Goal: Check status

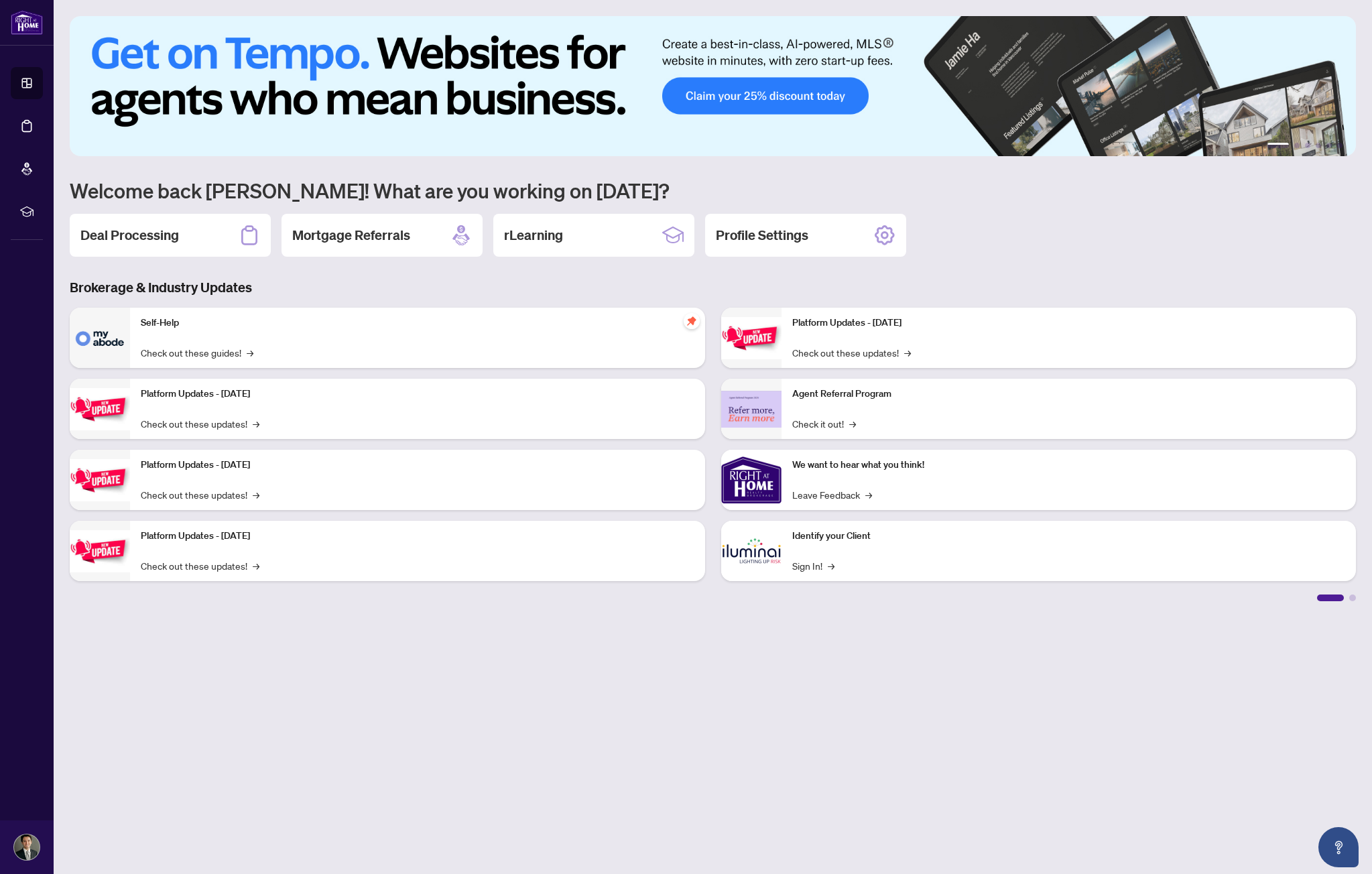
click at [153, 212] on div "1 2 3 4 5 6 Welcome back [PERSON_NAME]! What are you working on [DATE]? Deal Pr…" at bounding box center [712, 309] width 1286 height 585
click at [156, 226] on h2 "Deal Processing" at bounding box center [129, 235] width 98 height 19
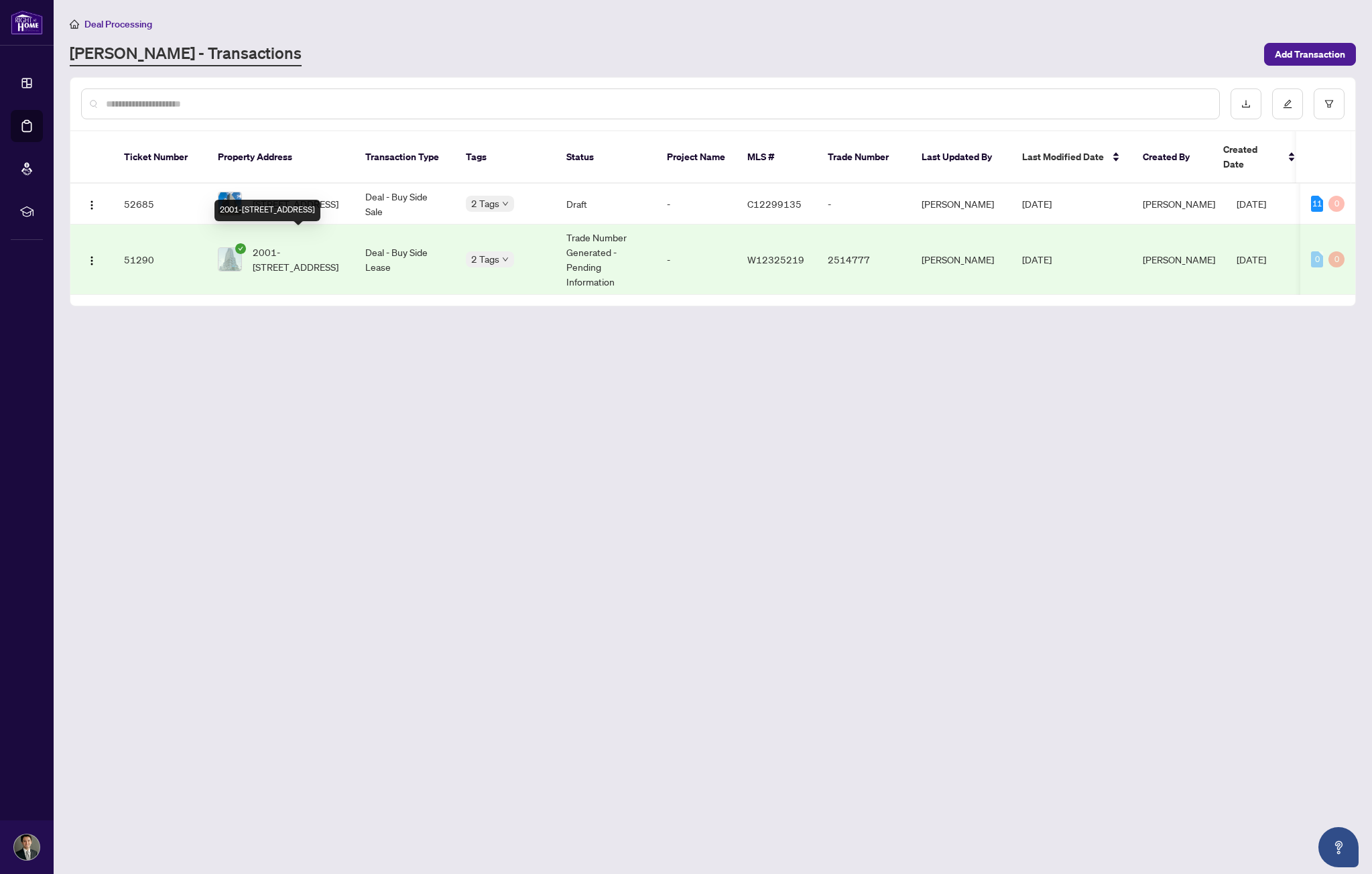
click at [295, 247] on span "2001-[STREET_ADDRESS]" at bounding box center [298, 260] width 91 height 30
